Goal: Task Accomplishment & Management: Manage account settings

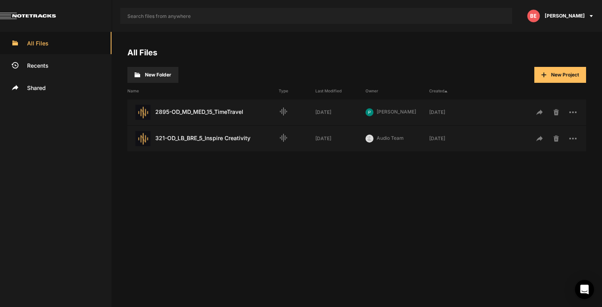
click at [574, 17] on span "[PERSON_NAME]" at bounding box center [565, 15] width 40 height 7
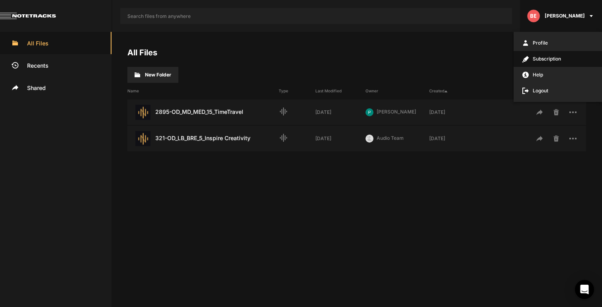
click at [557, 57] on span "Subscription" at bounding box center [558, 59] width 88 height 16
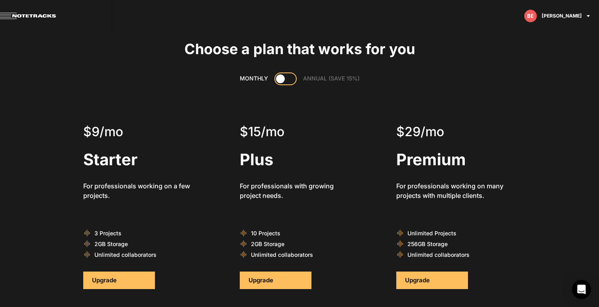
click at [286, 75] on label at bounding box center [285, 79] width 19 height 10
click at [280, 81] on input "checkbox" at bounding box center [280, 81] width 0 height 0
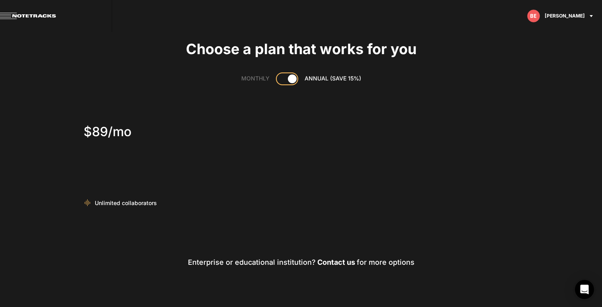
click at [291, 82] on span at bounding box center [292, 78] width 9 height 9
click at [282, 82] on input "checkbox" at bounding box center [281, 81] width 0 height 0
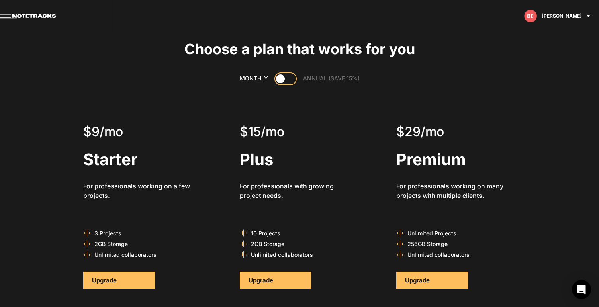
click at [291, 82] on label at bounding box center [285, 79] width 19 height 10
click at [280, 82] on input "checkbox" at bounding box center [280, 81] width 0 height 0
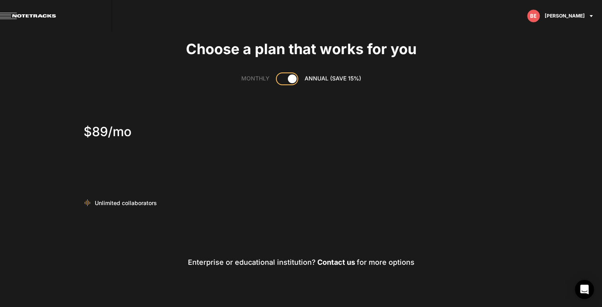
click at [291, 82] on span at bounding box center [292, 78] width 9 height 9
click at [282, 82] on input "checkbox" at bounding box center [281, 81] width 0 height 0
checkbox input "false"
